Goal: Task Accomplishment & Management: Manage account settings

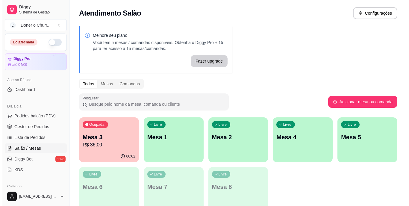
scroll to position [30, 0]
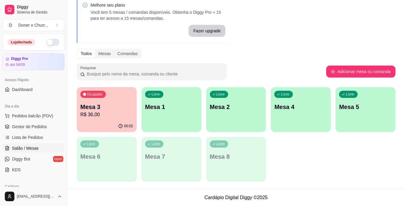
click at [163, 104] on p "Mesa 1" at bounding box center [171, 107] width 53 height 8
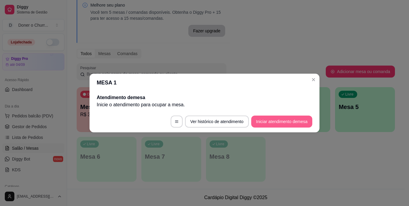
click at [281, 121] on button "Iniciar atendimento de mesa" at bounding box center [281, 122] width 61 height 12
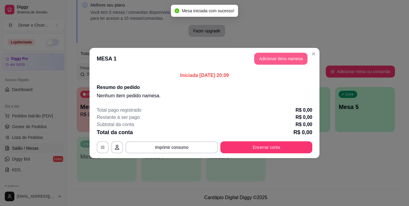
click at [278, 58] on button "Adicionar itens na mesa" at bounding box center [280, 59] width 53 height 12
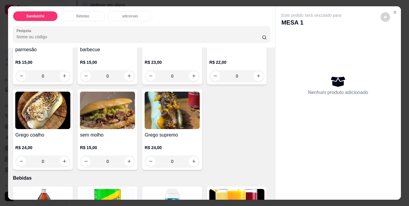
scroll to position [0, 0]
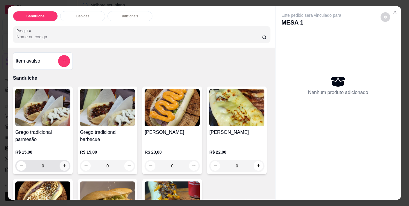
click at [64, 165] on icon "increase-product-quantity" at bounding box center [64, 166] width 4 height 4
type input "1"
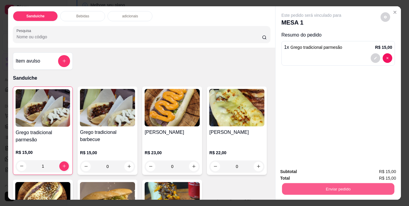
click at [339, 184] on button "Enviar pedido" at bounding box center [338, 189] width 112 height 12
click at [328, 173] on button "Não registrar e enviar pedido" at bounding box center [318, 172] width 62 height 11
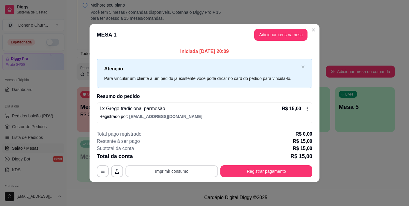
click at [177, 172] on button "Imprimir consumo" at bounding box center [172, 171] width 93 height 12
click at [174, 160] on button "IMPRESSORA" at bounding box center [173, 158] width 43 height 10
click at [178, 172] on button "Imprimir consumo" at bounding box center [172, 171] width 93 height 12
click at [175, 158] on button "IMPRESSORA" at bounding box center [173, 158] width 43 height 10
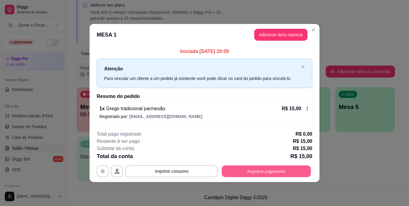
click at [269, 175] on button "Registrar pagamento" at bounding box center [266, 171] width 89 height 12
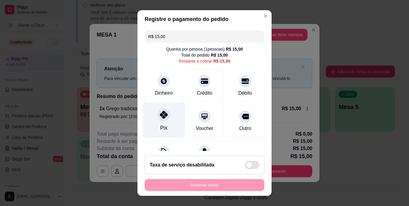
click at [160, 121] on div at bounding box center [163, 114] width 13 height 13
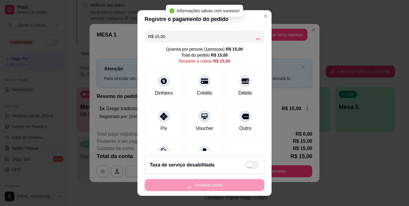
type input "R$ 0,00"
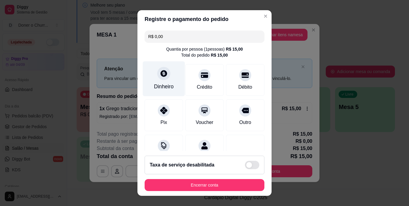
click at [162, 79] on div at bounding box center [163, 73] width 13 height 13
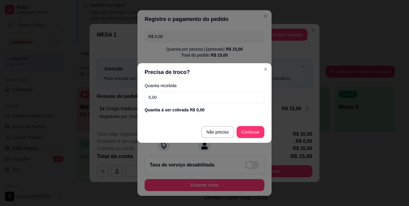
click at [198, 101] on input "0,00" at bounding box center [205, 97] width 120 height 12
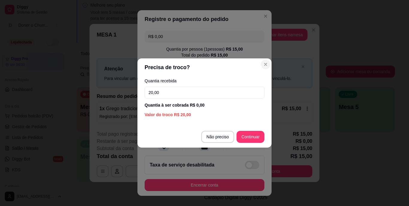
type input "20,00"
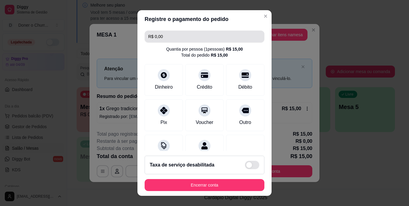
click at [193, 38] on input "R$ 0,00" at bounding box center [204, 37] width 113 height 12
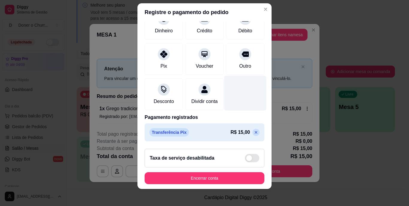
scroll to position [9, 0]
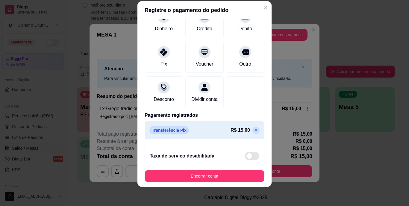
click at [255, 130] on icon at bounding box center [256, 130] width 3 height 3
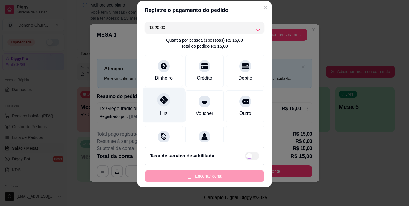
scroll to position [56, 0]
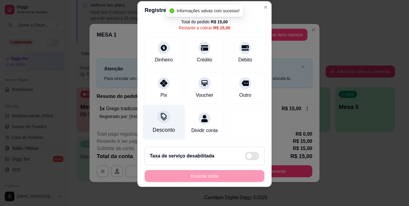
type input "R$ 15,00"
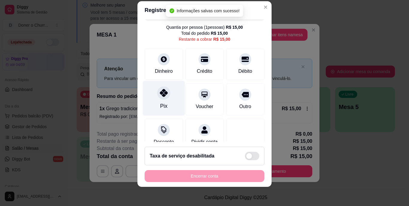
scroll to position [0, 0]
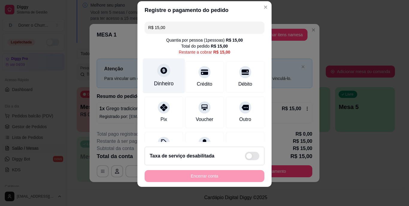
click at [160, 78] on div "Dinheiro" at bounding box center [164, 75] width 42 height 35
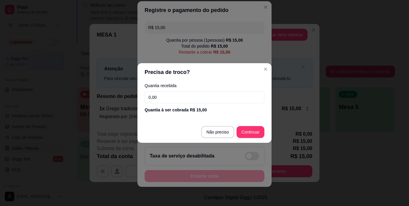
click at [211, 100] on input "0,00" at bounding box center [205, 97] width 120 height 12
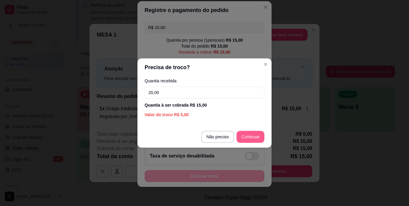
type input "20,00"
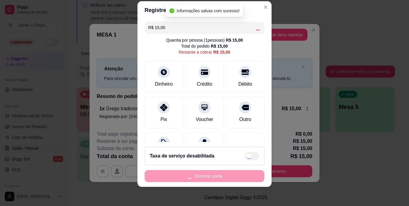
type input "R$ 0,00"
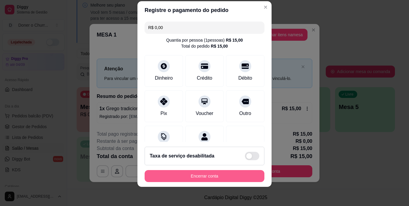
click at [202, 176] on button "Encerrar conta" at bounding box center [205, 176] width 120 height 12
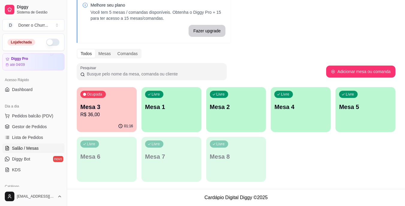
click at [178, 117] on div "Livre Mesa 1" at bounding box center [171, 106] width 60 height 38
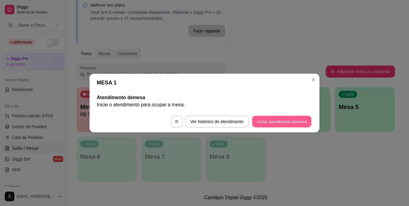
click at [276, 124] on button "Iniciar atendimento de mesa" at bounding box center [281, 122] width 59 height 12
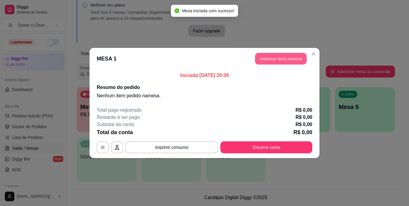
click at [281, 59] on button "Adicionar itens na mesa" at bounding box center [281, 59] width 52 height 12
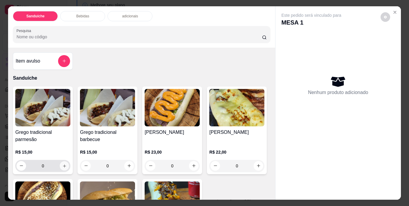
click at [60, 164] on button "increase-product-quantity" at bounding box center [64, 165] width 9 height 9
type input "1"
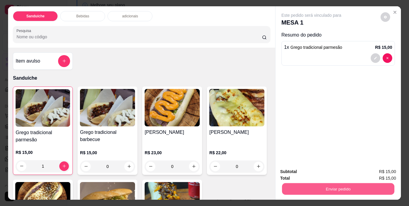
click at [337, 189] on button "Enviar pedido" at bounding box center [338, 189] width 112 height 12
click at [305, 171] on button "Não registrar e enviar pedido" at bounding box center [318, 172] width 62 height 11
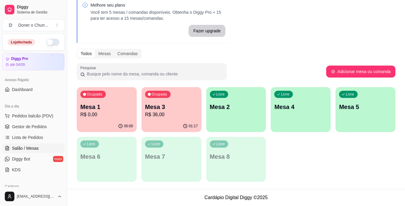
click at [111, 111] on p "Mesa 1" at bounding box center [106, 107] width 53 height 8
click at [170, 103] on p "Mesa 3" at bounding box center [171, 107] width 53 height 8
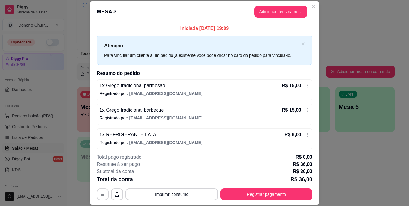
scroll to position [3, 0]
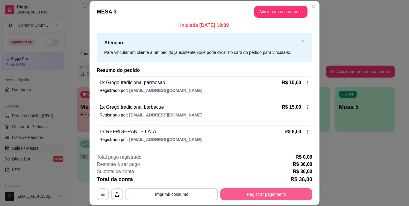
click at [269, 197] on button "Registrar pagamento" at bounding box center [267, 195] width 92 height 12
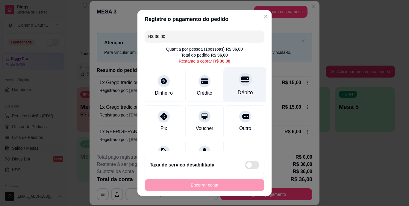
click at [232, 86] on div "Débito" at bounding box center [245, 84] width 42 height 35
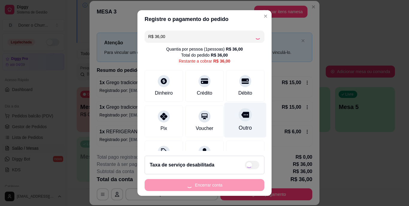
type input "R$ 0,00"
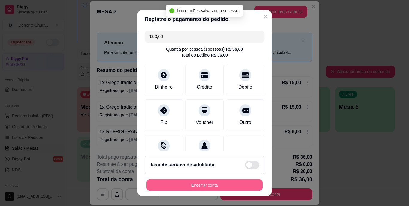
click at [199, 183] on button "Encerrar conta" at bounding box center [205, 185] width 116 height 12
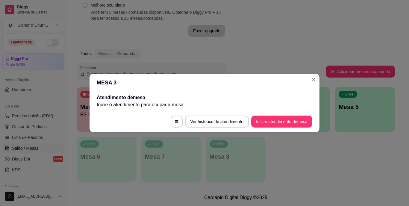
scroll to position [0, 0]
click at [290, 121] on button "Iniciar atendimento de mesa" at bounding box center [281, 122] width 61 height 12
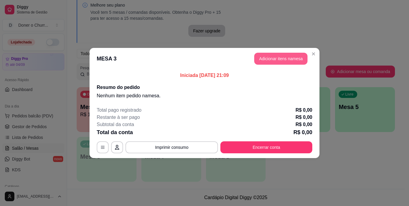
click at [280, 61] on button "Adicionar itens na mesa" at bounding box center [280, 59] width 53 height 12
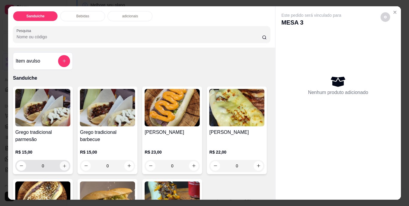
click at [63, 165] on icon "increase-product-quantity" at bounding box center [64, 166] width 4 height 4
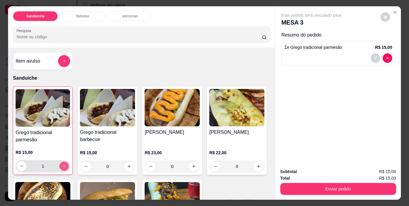
click at [63, 165] on icon "increase-product-quantity" at bounding box center [64, 166] width 4 height 4
type input "2"
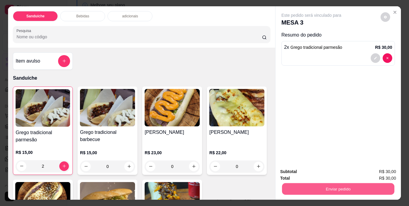
click at [325, 187] on button "Enviar pedido" at bounding box center [338, 189] width 112 height 12
click at [329, 171] on button "Não registrar e enviar pedido" at bounding box center [318, 172] width 62 height 11
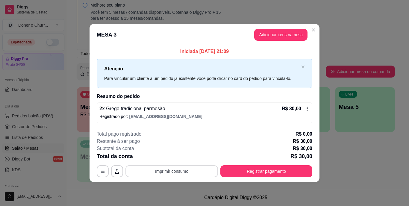
click at [183, 173] on button "Imprimir consumo" at bounding box center [172, 171] width 93 height 12
click at [180, 156] on button "IMPRESSORA" at bounding box center [174, 157] width 42 height 9
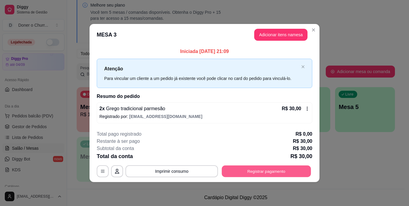
click at [265, 168] on button "Registrar pagamento" at bounding box center [266, 171] width 89 height 12
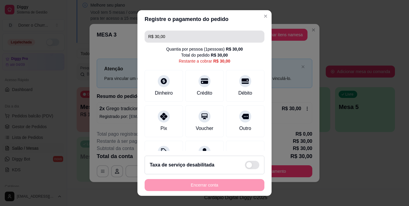
click at [168, 35] on input "R$ 30,00" at bounding box center [204, 37] width 113 height 12
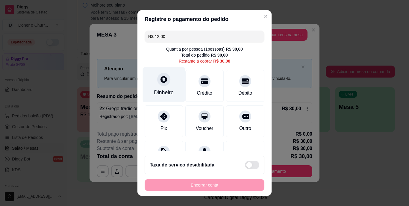
click at [153, 88] on div "Dinheiro" at bounding box center [164, 84] width 42 height 35
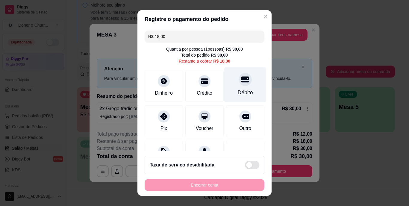
click at [239, 84] on div at bounding box center [245, 79] width 13 height 13
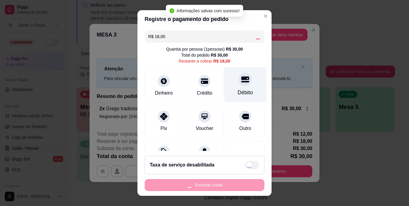
type input "R$ 0,00"
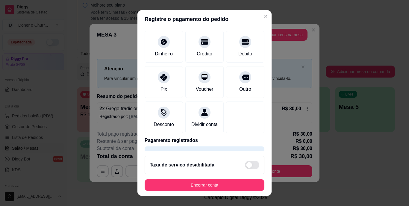
scroll to position [79, 0]
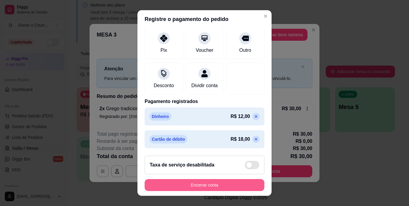
click at [200, 184] on button "Encerrar conta" at bounding box center [205, 185] width 120 height 12
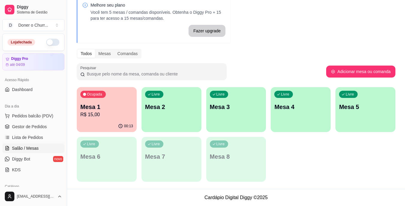
click at [108, 109] on p "Mesa 1" at bounding box center [106, 107] width 53 height 8
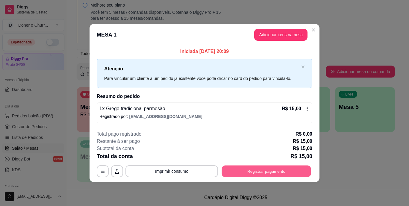
click at [259, 168] on button "Registrar pagamento" at bounding box center [266, 171] width 89 height 12
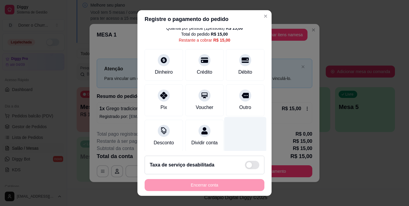
scroll to position [31, 0]
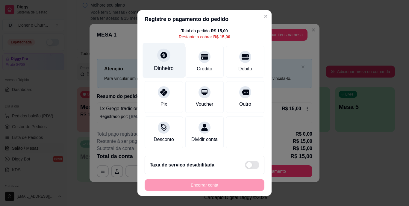
click at [157, 52] on div at bounding box center [163, 55] width 13 height 13
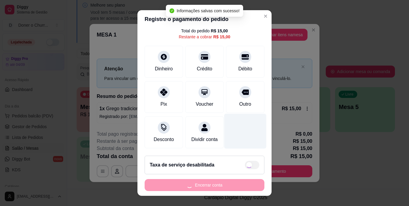
type input "R$ 0,00"
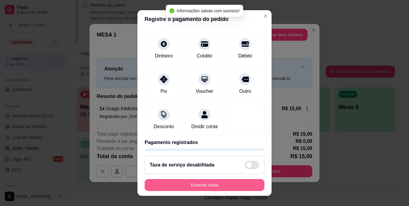
click at [215, 187] on button "Encerrar conta" at bounding box center [205, 185] width 120 height 12
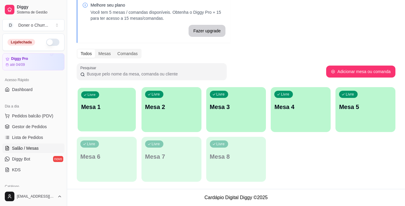
click at [100, 115] on div "Livre Mesa 1" at bounding box center [107, 106] width 58 height 37
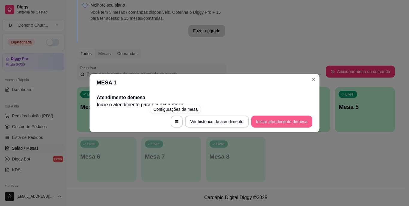
click at [278, 122] on button "Iniciar atendimento de mesa" at bounding box center [281, 122] width 61 height 12
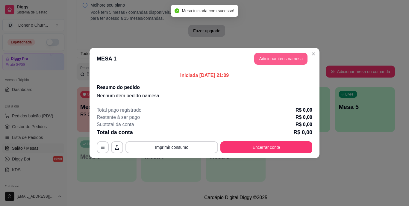
click at [271, 59] on button "Adicionar itens na mesa" at bounding box center [280, 59] width 53 height 12
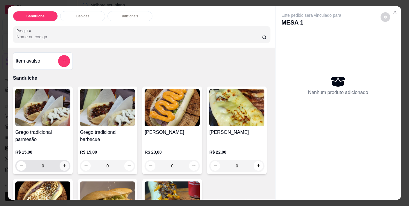
click at [63, 164] on icon "increase-product-quantity" at bounding box center [64, 166] width 4 height 4
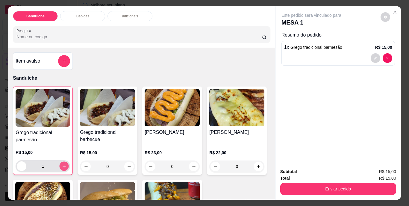
click at [62, 164] on icon "increase-product-quantity" at bounding box center [64, 166] width 4 height 4
type input "2"
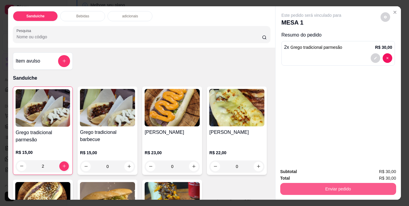
click at [367, 187] on button "Enviar pedido" at bounding box center [339, 189] width 116 height 12
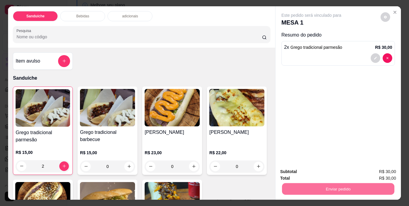
click at [336, 172] on button "Não registrar e enviar pedido" at bounding box center [318, 172] width 61 height 11
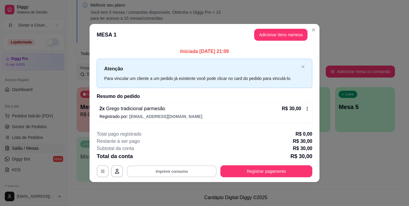
click at [165, 172] on button "Imprimir consumo" at bounding box center [172, 171] width 90 height 12
click at [176, 156] on button "IMPRESSORA" at bounding box center [173, 158] width 43 height 10
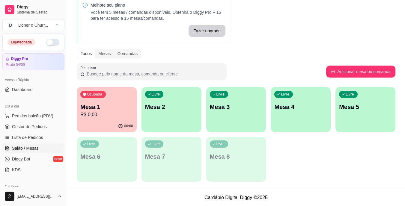
click at [164, 114] on div "Livre Mesa 2" at bounding box center [171, 106] width 60 height 38
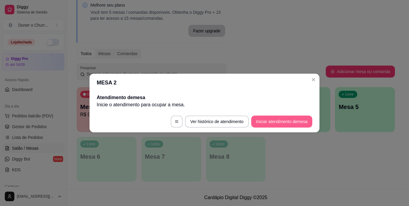
click at [275, 121] on button "Iniciar atendimento de mesa" at bounding box center [281, 122] width 61 height 12
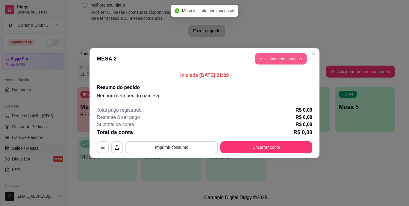
click at [278, 59] on button "Adicionar itens na mesa" at bounding box center [281, 59] width 52 height 12
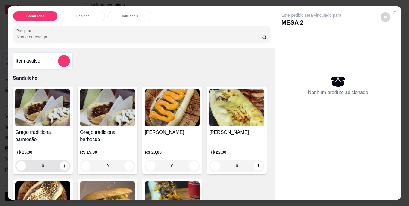
click at [63, 165] on icon "increase-product-quantity" at bounding box center [64, 166] width 3 height 3
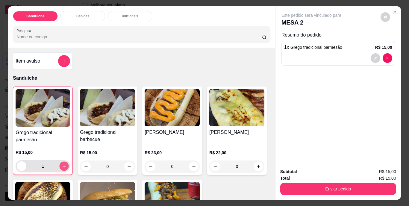
click at [62, 164] on icon "increase-product-quantity" at bounding box center [64, 166] width 4 height 4
type input "2"
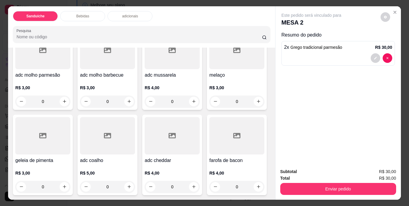
scroll to position [480, 0]
click at [192, 103] on icon "increase-product-quantity" at bounding box center [193, 101] width 3 height 3
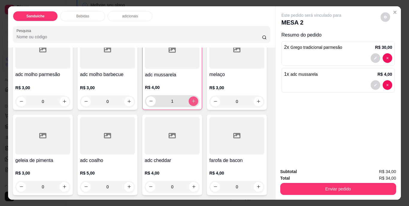
click at [192, 103] on icon "increase-product-quantity" at bounding box center [193, 100] width 3 height 3
type input "2"
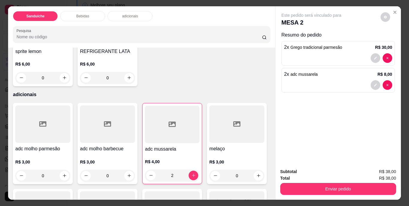
scroll to position [332, 0]
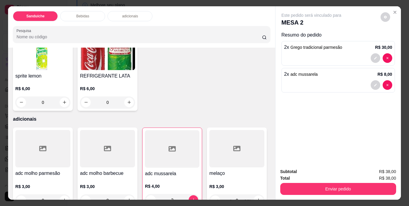
click at [62, 19] on icon "increase-product-quantity" at bounding box center [64, 17] width 4 height 4
type input "1"
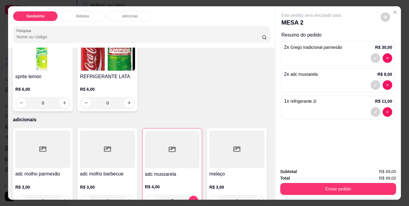
scroll to position [333, 0]
click at [376, 56] on button "decrease-product-quantity" at bounding box center [376, 58] width 10 height 10
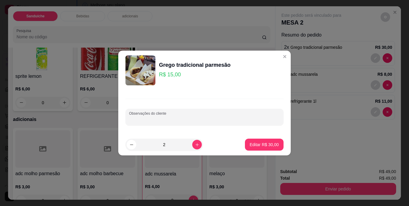
click at [183, 120] on input "Observações do cliente" at bounding box center [204, 120] width 151 height 6
type input "1 sem tomate"
click at [256, 142] on p "Editar R$ 30,00" at bounding box center [264, 145] width 28 height 6
type input "0"
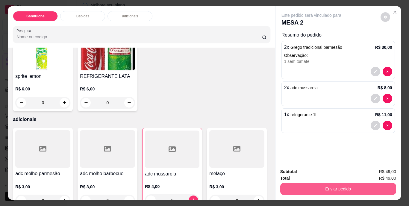
click at [320, 186] on button "Enviar pedido" at bounding box center [339, 189] width 116 height 12
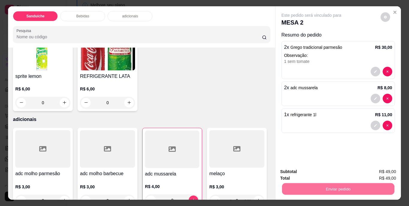
click at [319, 173] on button "Não registrar e enviar pedido" at bounding box center [318, 172] width 61 height 11
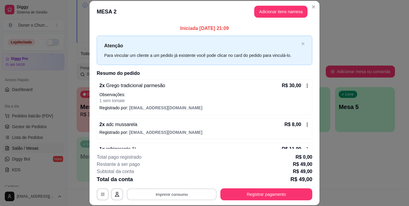
click at [173, 194] on button "Imprimir consumo" at bounding box center [172, 195] width 90 height 12
click at [178, 181] on button "IMPRESSORA" at bounding box center [171, 181] width 43 height 10
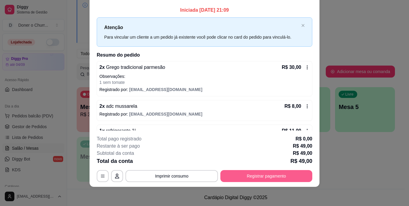
click at [251, 176] on button "Registrar pagamento" at bounding box center [267, 176] width 92 height 12
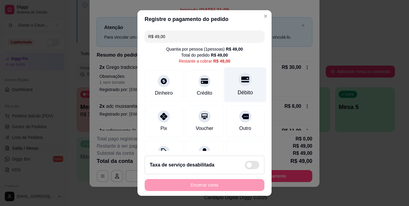
click at [228, 87] on div "Débito" at bounding box center [245, 84] width 42 height 35
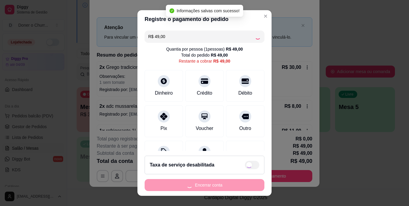
type input "R$ 0,00"
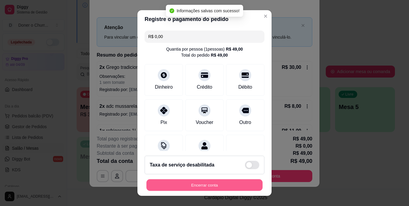
click at [191, 187] on button "Encerrar conta" at bounding box center [205, 185] width 116 height 12
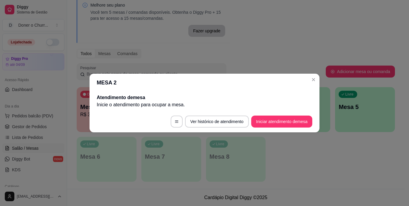
scroll to position [0, 0]
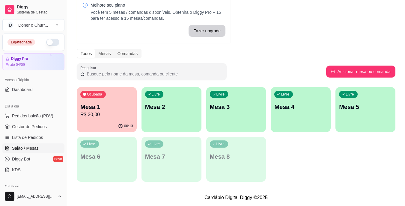
drag, startPoint x: 392, startPoint y: 187, endPoint x: 409, endPoint y: 202, distance: 23.1
click at [405, 176] on html "Diggy Sistema de Gestão D Doner o Churr ... Loja fechada Diggy Pro até 04/09 Ac…" at bounding box center [202, 73] width 405 height 206
click at [250, 40] on div "Melhore seu plano Você tem 5 mesas / comandas disponíveis. Obtenha o Diggy Pro …" at bounding box center [236, 91] width 338 height 197
click at [104, 114] on p "R$ 30,00" at bounding box center [106, 114] width 53 height 7
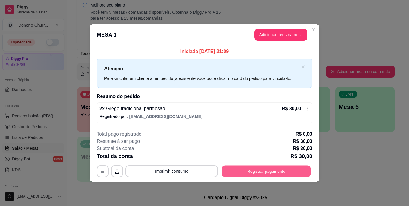
click at [275, 174] on button "Registrar pagamento" at bounding box center [266, 171] width 89 height 12
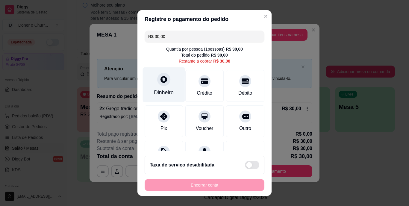
click at [166, 85] on div "Dinheiro" at bounding box center [164, 84] width 42 height 35
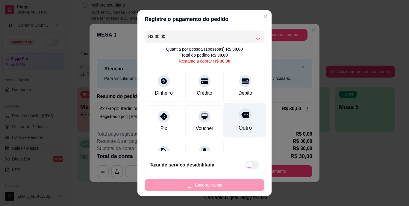
type input "R$ 0,00"
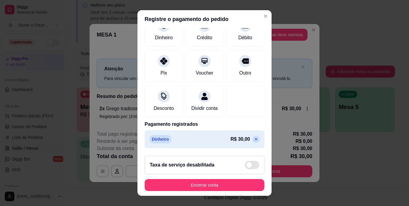
scroll to position [9, 0]
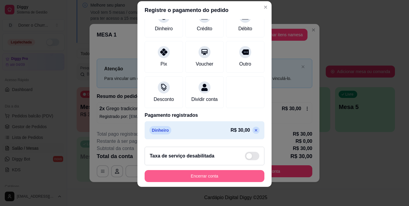
click at [193, 175] on button "Encerrar conta" at bounding box center [205, 176] width 120 height 12
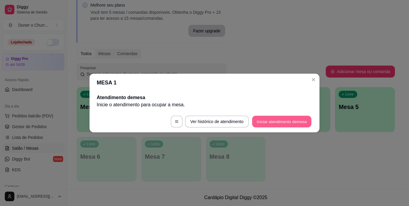
click at [286, 123] on button "Iniciar atendimento de mesa" at bounding box center [281, 122] width 59 height 12
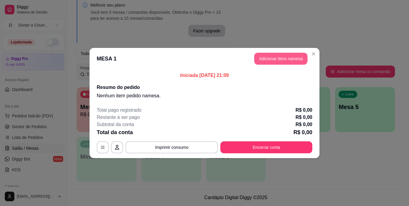
click at [278, 57] on button "Adicionar itens na mesa" at bounding box center [280, 59] width 53 height 12
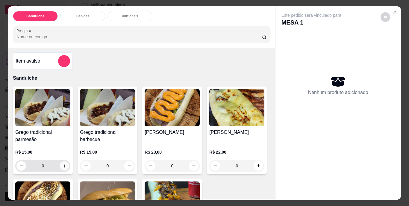
click at [62, 165] on icon "increase-product-quantity" at bounding box center [64, 166] width 4 height 4
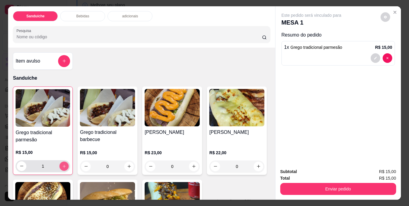
click at [62, 165] on icon "increase-product-quantity" at bounding box center [64, 166] width 4 height 4
type input "4"
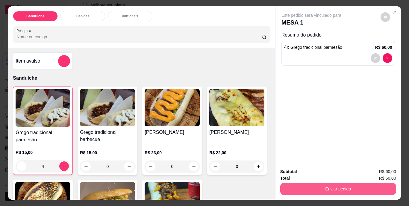
click at [339, 185] on button "Enviar pedido" at bounding box center [339, 189] width 116 height 12
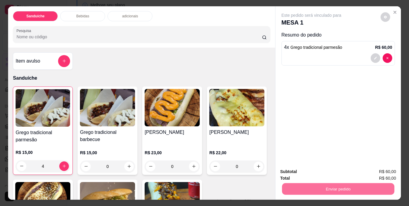
click at [322, 171] on button "Não registrar e enviar pedido" at bounding box center [318, 172] width 61 height 11
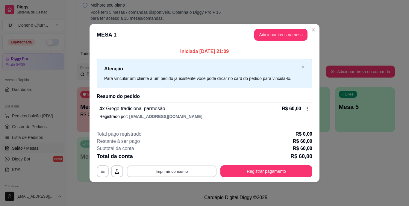
click at [169, 168] on button "Imprimir consumo" at bounding box center [172, 171] width 90 height 12
click at [174, 156] on button "IMPRESSORA" at bounding box center [174, 157] width 42 height 9
click at [260, 168] on button "Registrar pagamento" at bounding box center [267, 171] width 92 height 12
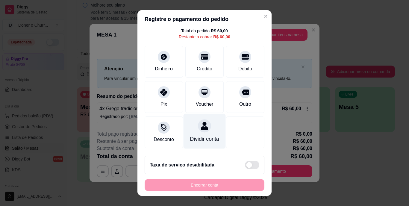
scroll to position [31, 0]
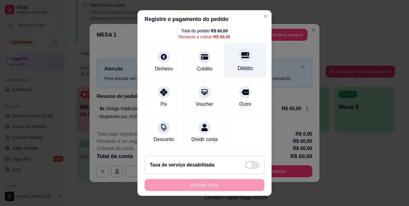
click at [242, 53] on icon at bounding box center [246, 55] width 8 height 6
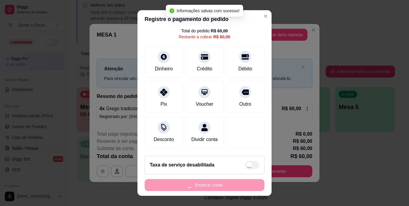
type input "R$ 0,00"
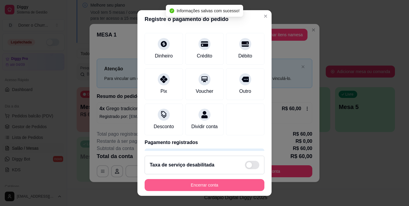
click at [189, 186] on button "Encerrar conta" at bounding box center [205, 185] width 120 height 12
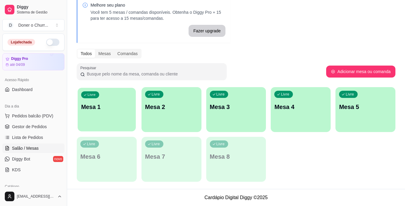
click at [126, 116] on div "Livre Mesa 1" at bounding box center [107, 106] width 58 height 37
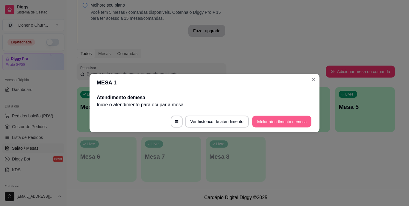
click at [269, 121] on button "Iniciar atendimento de mesa" at bounding box center [281, 122] width 59 height 12
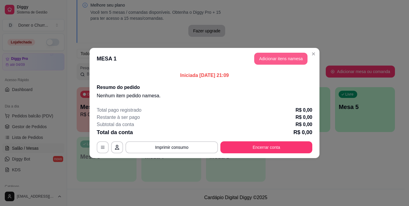
click at [280, 60] on button "Adicionar itens na mesa" at bounding box center [280, 59] width 53 height 12
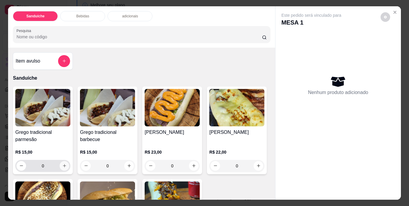
click at [63, 165] on icon "increase-product-quantity" at bounding box center [64, 166] width 4 height 4
click at [63, 164] on icon "increase-product-quantity" at bounding box center [64, 165] width 3 height 3
type input "2"
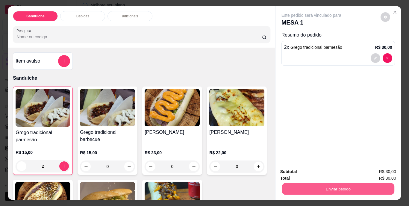
click at [333, 188] on button "Enviar pedido" at bounding box center [338, 189] width 112 height 12
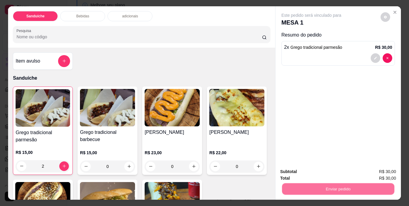
click at [330, 174] on button "Não registrar e enviar pedido" at bounding box center [318, 172] width 61 height 11
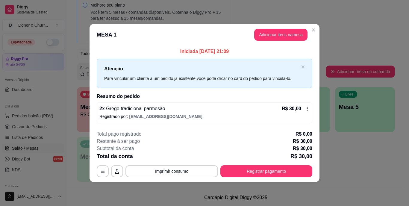
click at [162, 170] on button "Imprimir consumo" at bounding box center [172, 171] width 93 height 12
click at [179, 156] on button "IMPRESSORA" at bounding box center [174, 157] width 42 height 9
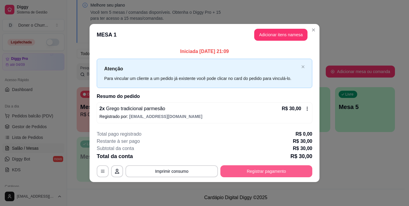
click at [254, 174] on button "Registrar pagamento" at bounding box center [267, 171] width 92 height 12
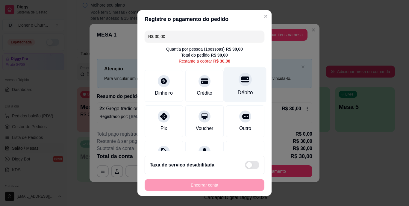
click at [239, 85] on div "Débito" at bounding box center [245, 84] width 42 height 35
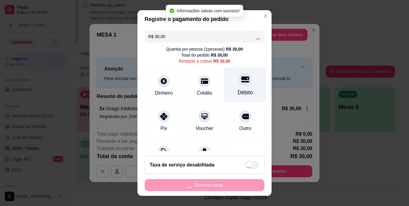
type input "R$ 0,00"
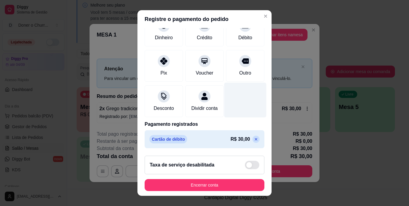
scroll to position [9, 0]
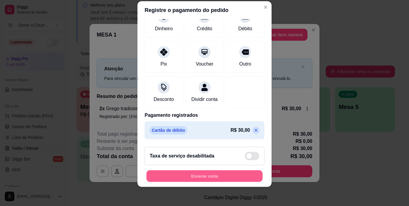
click at [218, 175] on button "Encerrar conta" at bounding box center [205, 176] width 116 height 12
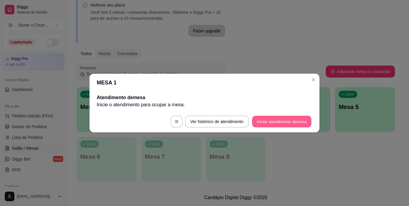
click at [282, 119] on button "Iniciar atendimento de mesa" at bounding box center [281, 122] width 59 height 12
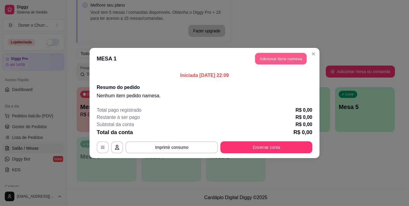
click at [284, 59] on button "Adicionar itens na mesa" at bounding box center [281, 59] width 52 height 12
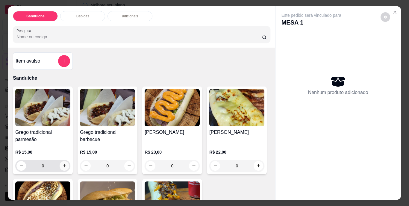
click at [62, 164] on icon "increase-product-quantity" at bounding box center [64, 166] width 4 height 4
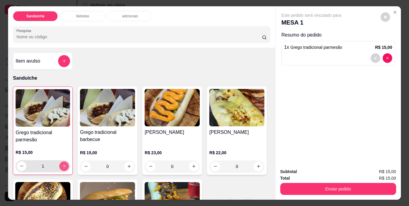
click at [62, 164] on icon "increase-product-quantity" at bounding box center [64, 166] width 4 height 4
type input "2"
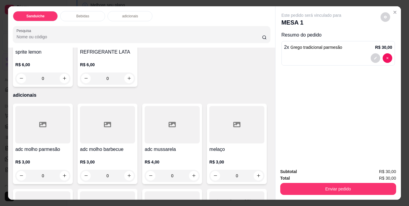
scroll to position [360, 0]
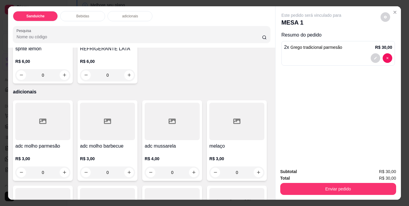
type input "1"
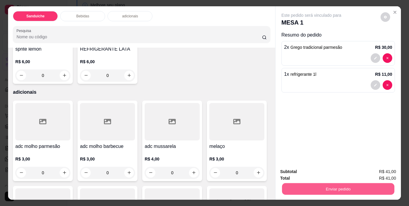
click at [337, 186] on button "Enviar pedido" at bounding box center [338, 189] width 112 height 12
click at [330, 171] on button "Não registrar e enviar pedido" at bounding box center [318, 172] width 62 height 11
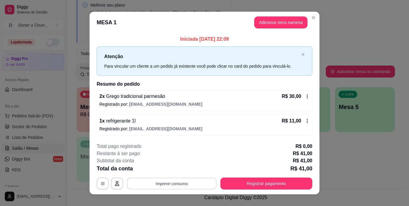
click at [168, 185] on button "Imprimir consumo" at bounding box center [172, 184] width 90 height 12
click at [179, 169] on button "IMPRESSORA" at bounding box center [171, 171] width 35 height 8
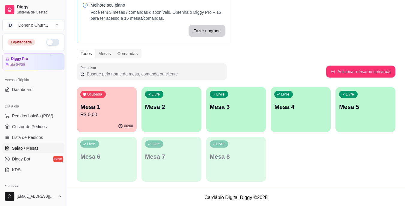
click at [158, 107] on p "Mesa 2" at bounding box center [171, 107] width 53 height 8
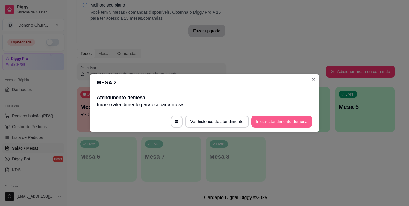
click at [281, 120] on button "Iniciar atendimento de mesa" at bounding box center [281, 122] width 61 height 12
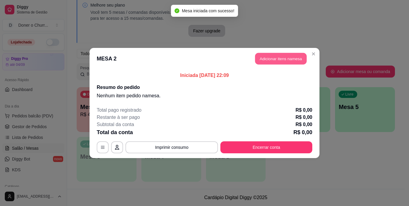
click at [280, 59] on button "Adicionar itens na mesa" at bounding box center [281, 59] width 52 height 12
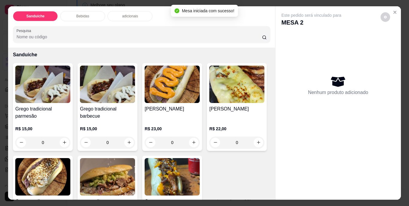
scroll to position [30, 0]
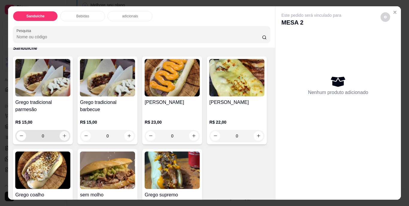
click at [60, 133] on button "increase-product-quantity" at bounding box center [65, 136] width 10 height 10
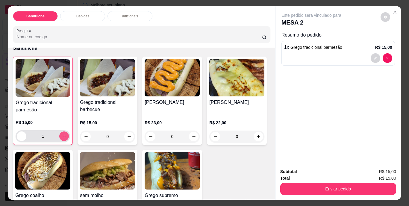
click at [62, 134] on icon "increase-product-quantity" at bounding box center [64, 136] width 4 height 4
type input "2"
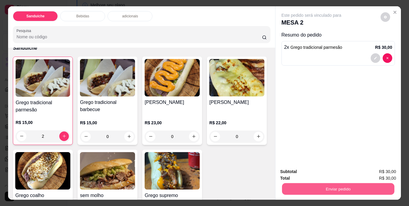
click at [361, 185] on button "Enviar pedido" at bounding box center [338, 189] width 112 height 12
click at [325, 171] on button "Não registrar e enviar pedido" at bounding box center [318, 172] width 62 height 11
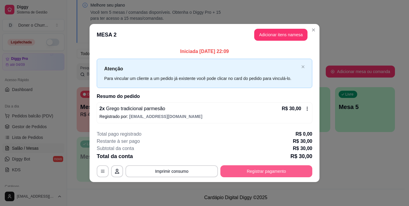
click at [267, 173] on button "Registrar pagamento" at bounding box center [267, 171] width 92 height 12
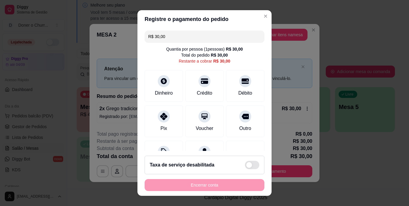
click at [169, 38] on input "R$ 30,00" at bounding box center [204, 37] width 113 height 12
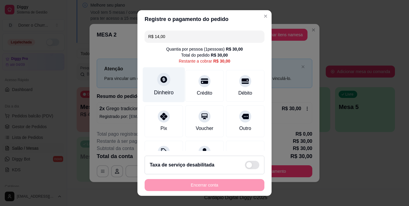
click at [160, 85] on div at bounding box center [163, 79] width 13 height 13
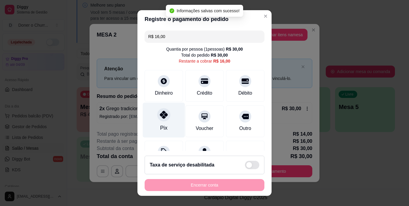
click at [160, 115] on icon at bounding box center [164, 115] width 8 height 8
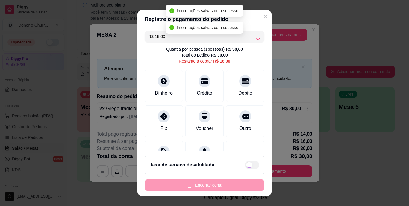
type input "R$ 0,00"
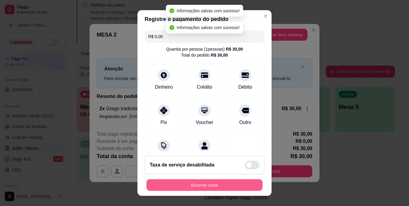
click at [219, 185] on button "Encerrar conta" at bounding box center [205, 185] width 116 height 12
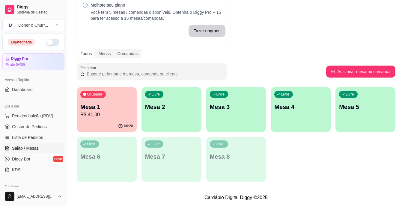
click at [290, 169] on div "Ocupada Mesa 1 R$ 41,00 00:20 Livre Mesa 2 Livre Mesa 3 Livre Mesa 4 Livre Mesa…" at bounding box center [236, 134] width 319 height 95
click at [112, 108] on p "Mesa 1" at bounding box center [106, 107] width 51 height 8
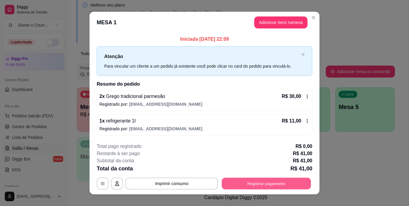
click at [254, 183] on button "Registrar pagamento" at bounding box center [266, 184] width 89 height 12
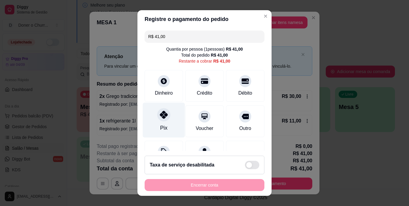
click at [159, 121] on div at bounding box center [163, 114] width 13 height 13
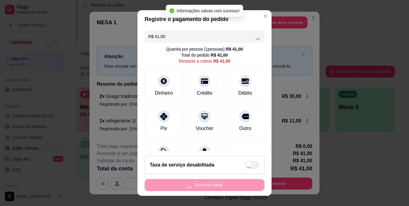
type input "R$ 0,00"
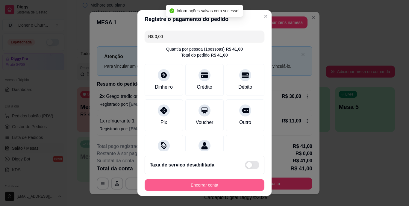
click at [221, 181] on button "Encerrar conta" at bounding box center [205, 185] width 120 height 12
